Goal: Information Seeking & Learning: Understand process/instructions

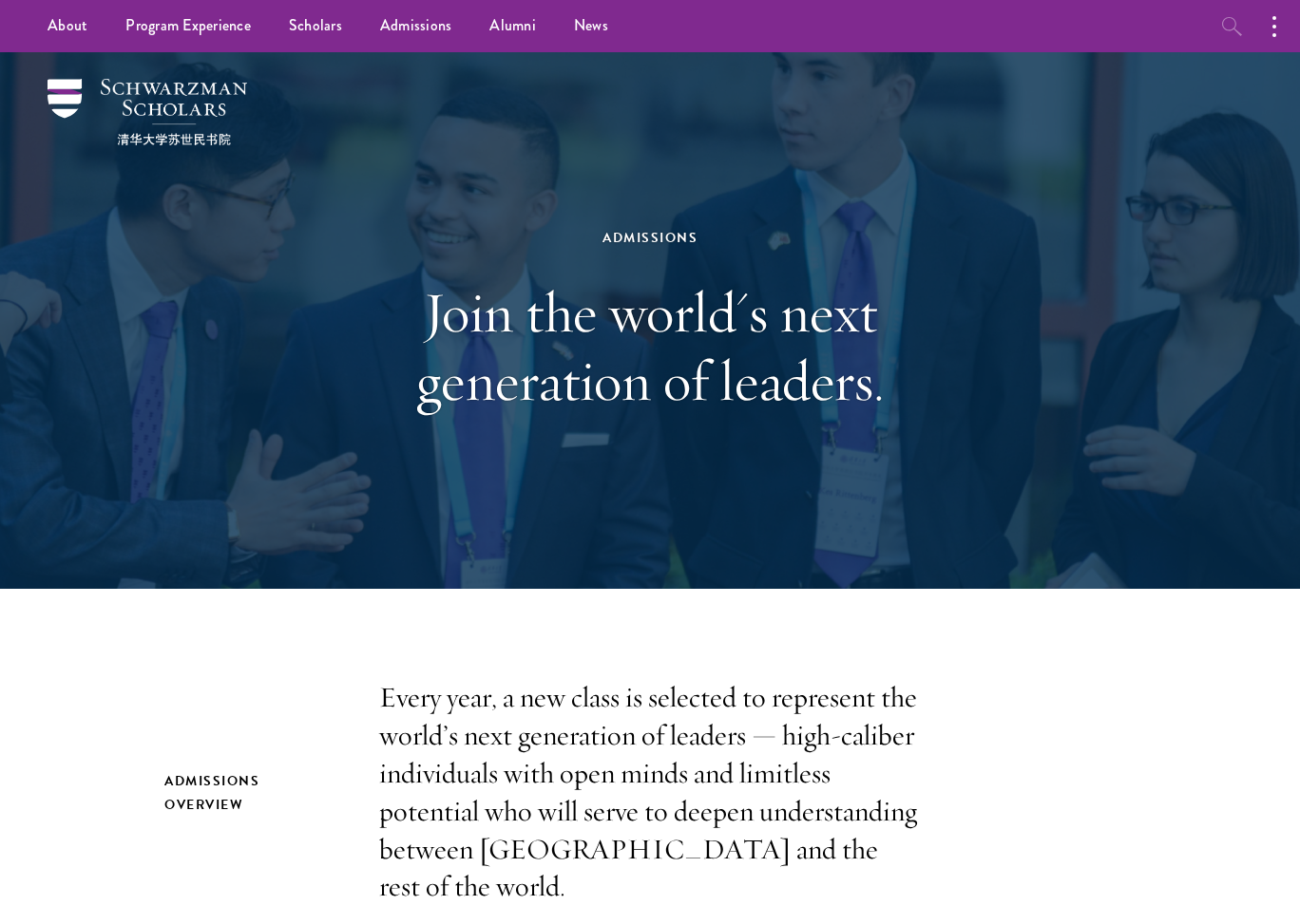
click at [1228, 22] on icon "button" at bounding box center [1232, 26] width 22 height 22
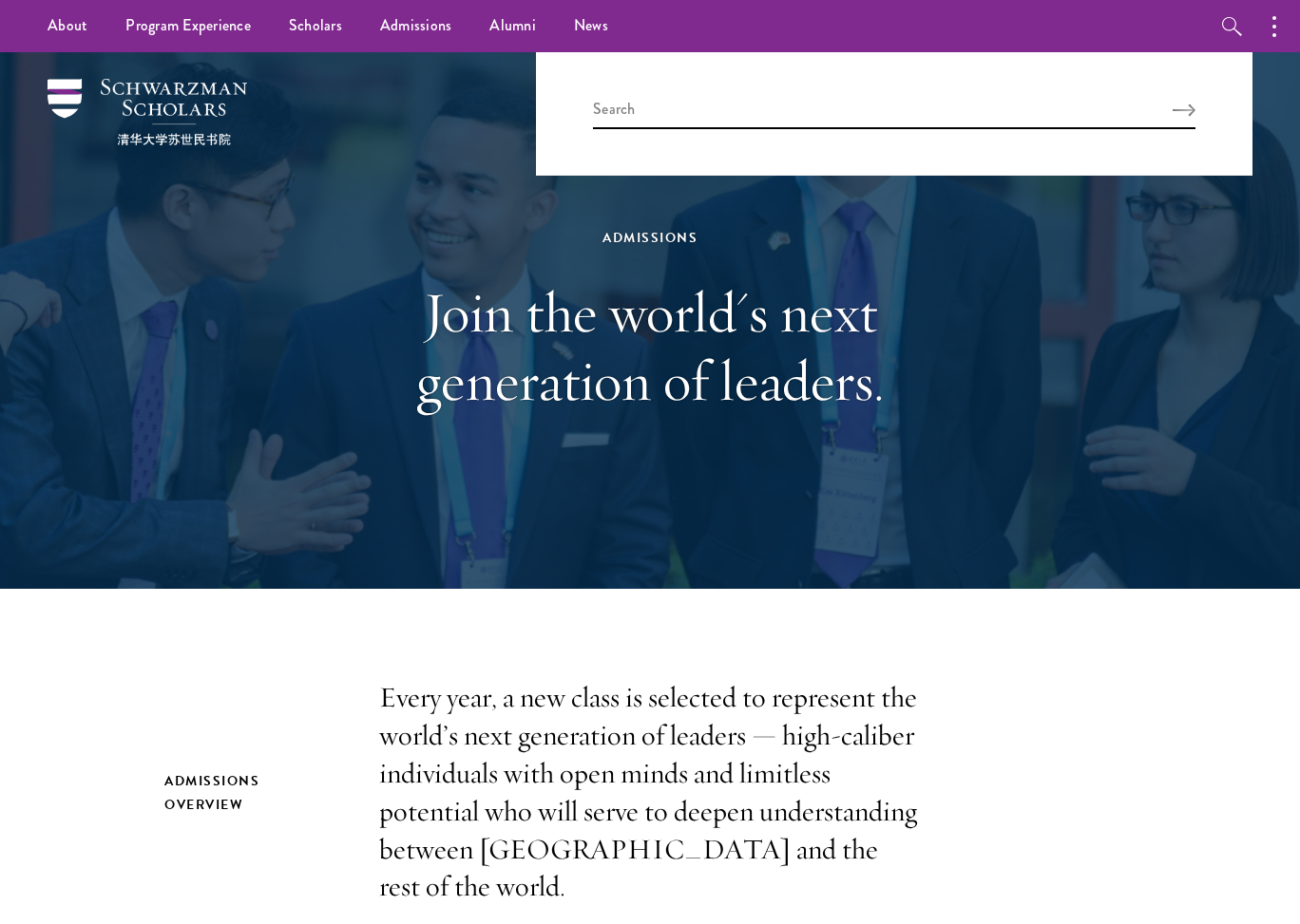
click at [959, 91] on div at bounding box center [894, 114] width 717 height 123
click at [933, 108] on input "search" at bounding box center [894, 114] width 603 height 31
type input "log in"
click at [1184, 110] on button "Search" at bounding box center [1183, 111] width 22 height 14
click at [933, 108] on input "log in" at bounding box center [894, 114] width 603 height 31
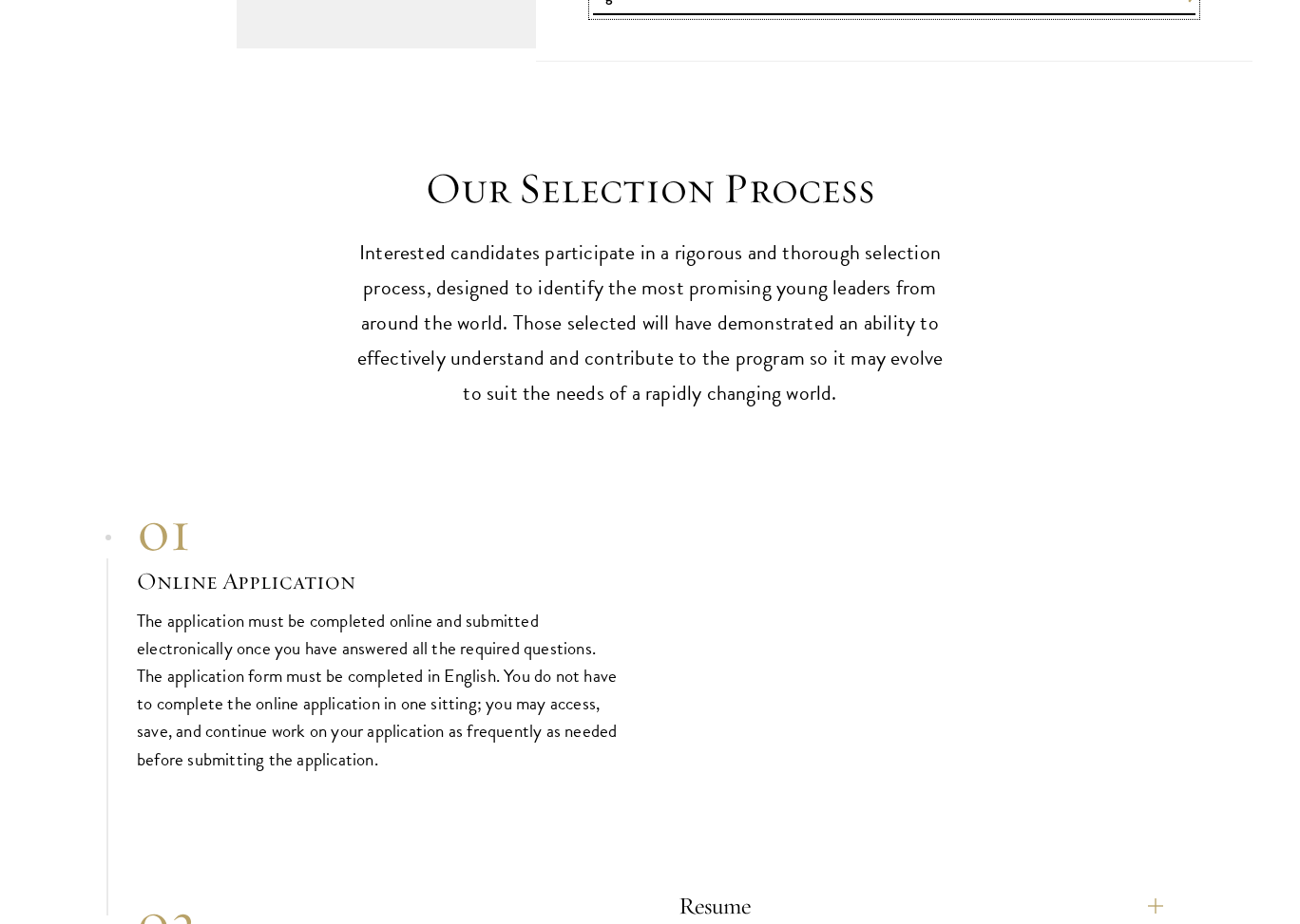
scroll to position [5924, 0]
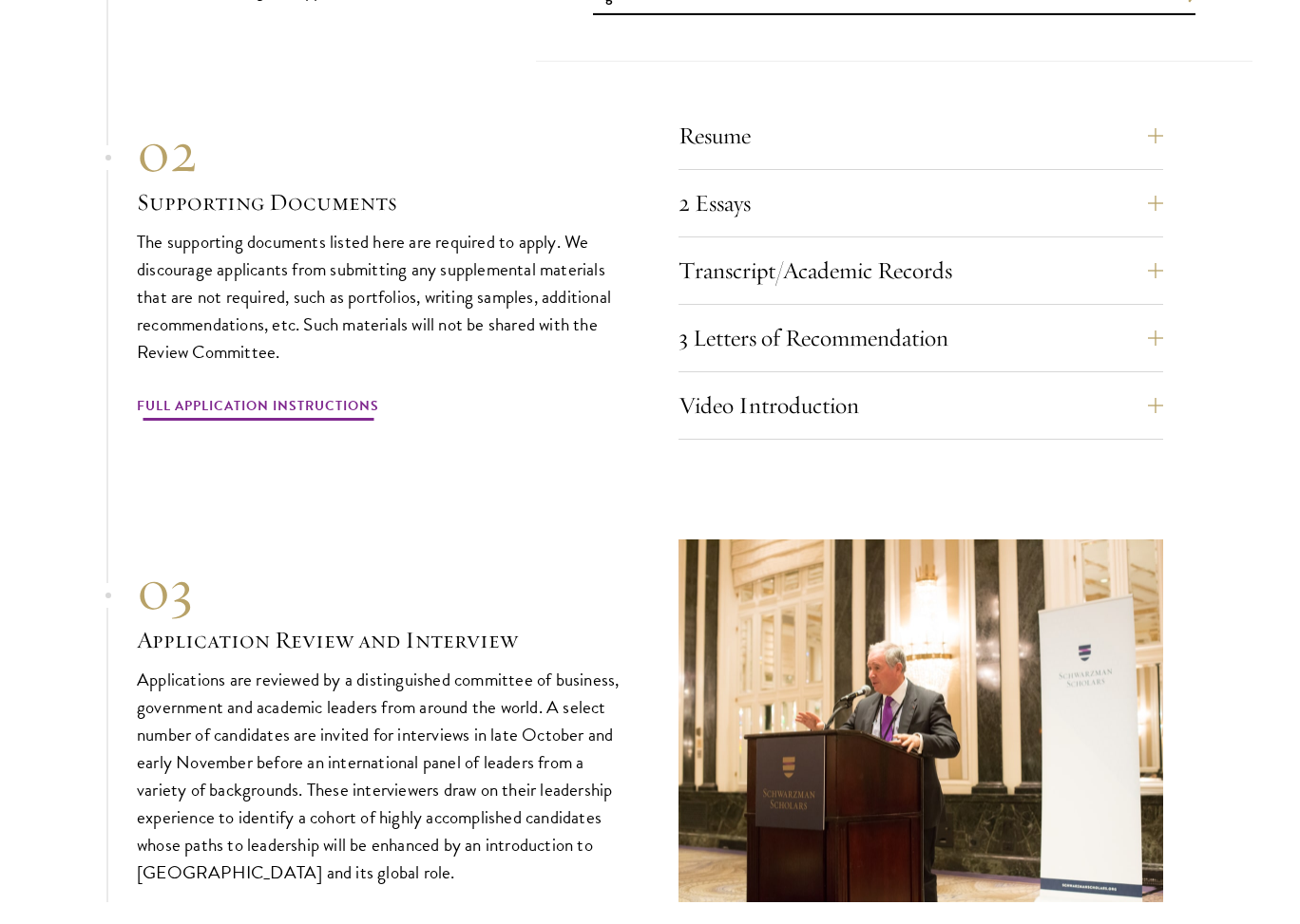
click at [353, 394] on link "Full Application Instructions" at bounding box center [258, 409] width 243 height 29
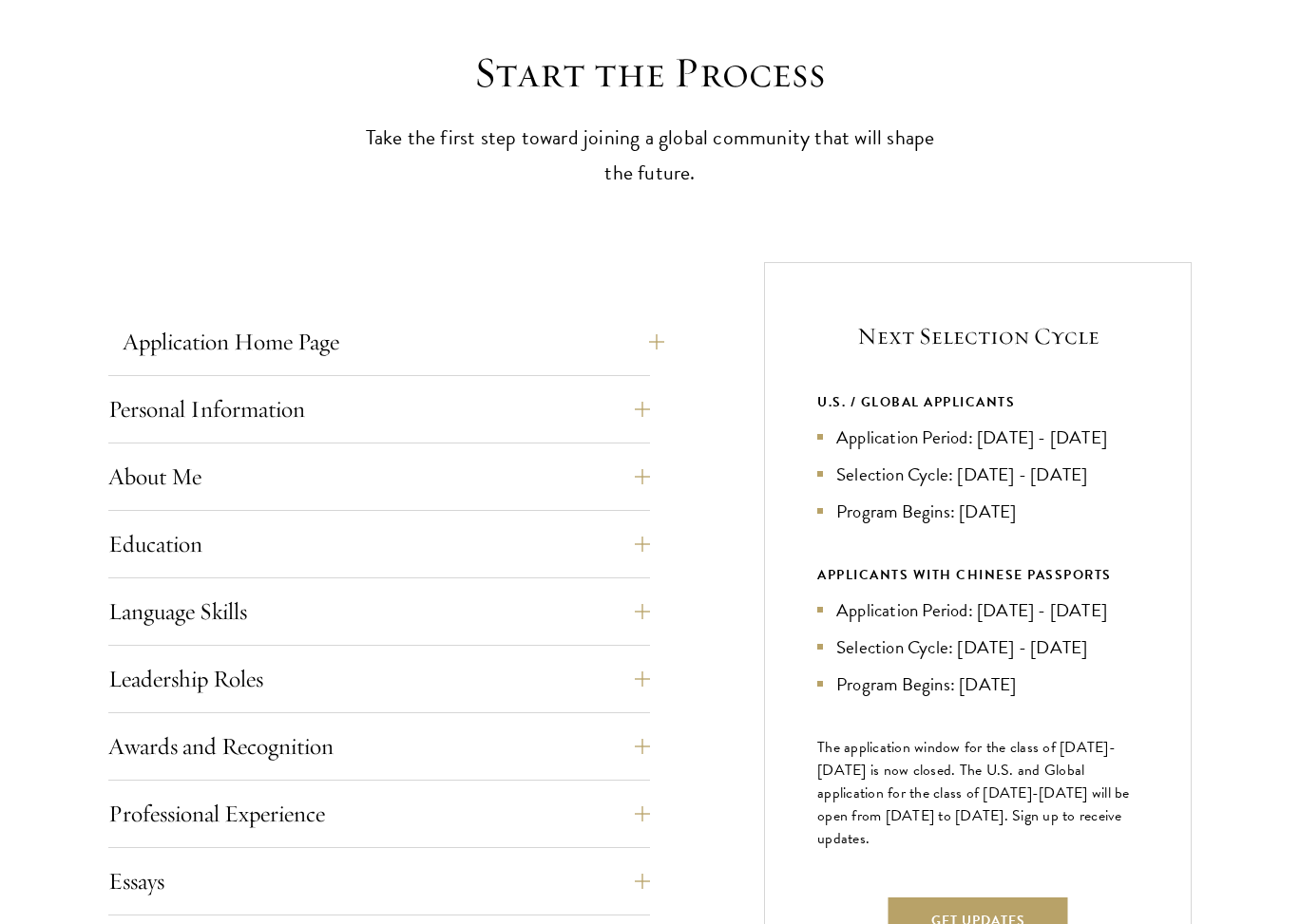
click at [251, 322] on button "Application Home Page" at bounding box center [393, 342] width 542 height 46
